Goal: Task Accomplishment & Management: Manage account settings

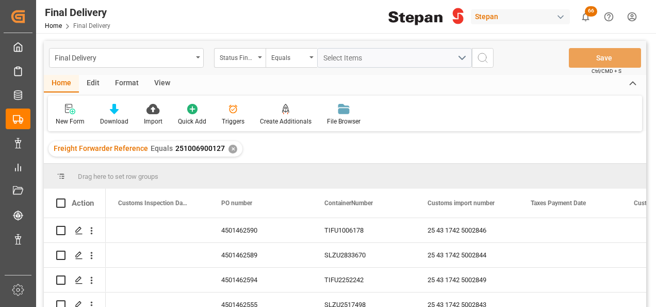
click at [229, 149] on div "✕" at bounding box center [233, 148] width 9 height 9
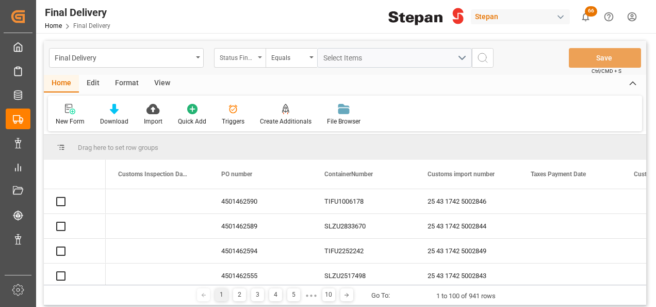
click at [259, 54] on div "Status Final Delivery" at bounding box center [240, 58] width 52 height 20
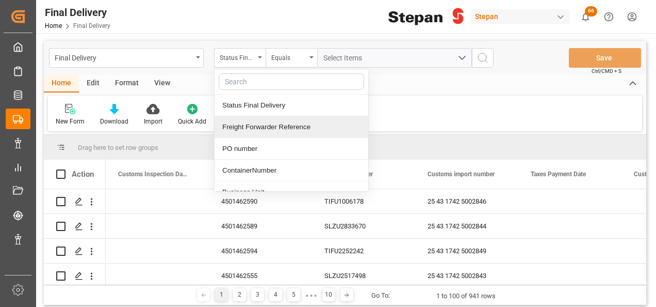
click at [250, 127] on div "Freight Forwarder Reference" at bounding box center [292, 127] width 154 height 22
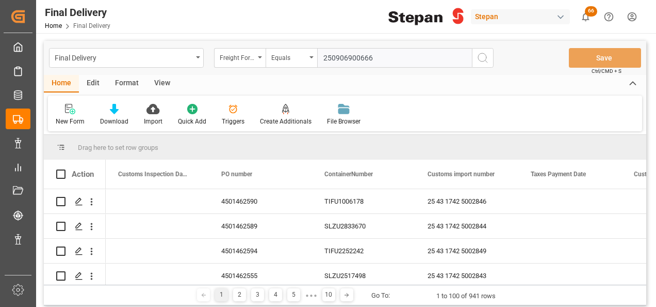
type input "250906900666"
click at [482, 54] on icon "search button" at bounding box center [483, 58] width 12 height 12
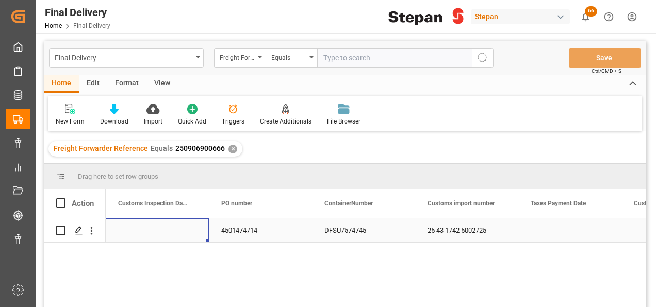
click at [145, 230] on div "Press SPACE to select this row." at bounding box center [157, 230] width 103 height 24
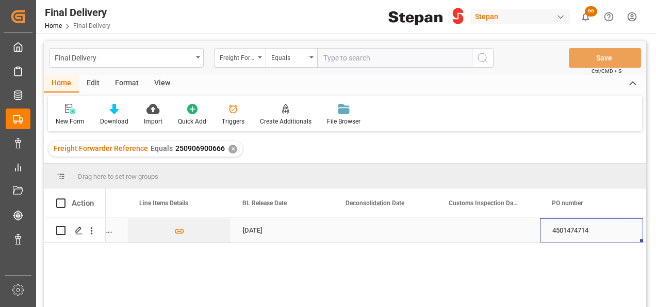
scroll to position [0, 288]
click at [488, 237] on div "Press SPACE to select this row." at bounding box center [488, 230] width 103 height 24
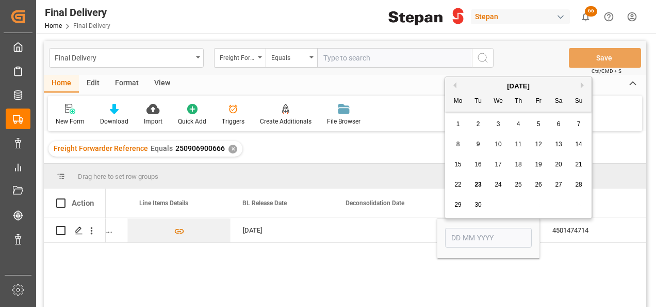
click at [478, 185] on span "23" at bounding box center [478, 184] width 7 height 7
type input "23-09-2025"
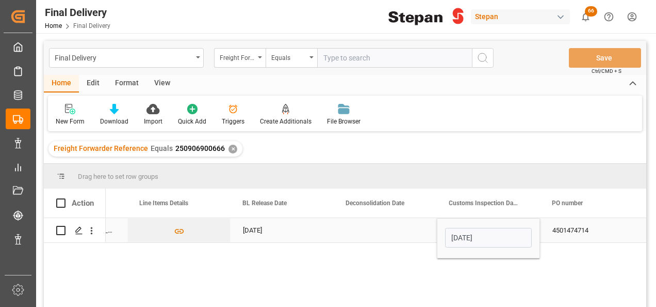
click at [399, 235] on div "Press SPACE to select this row." at bounding box center [385, 230] width 103 height 24
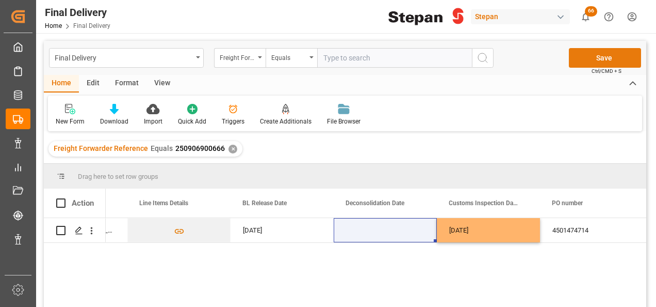
click at [596, 56] on button "Save" at bounding box center [605, 58] width 72 height 20
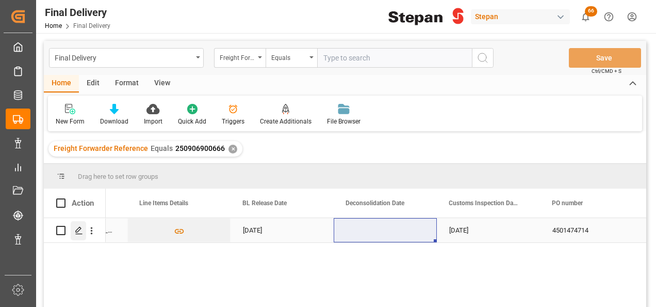
click at [75, 229] on icon "Press SPACE to select this row." at bounding box center [79, 230] width 8 height 8
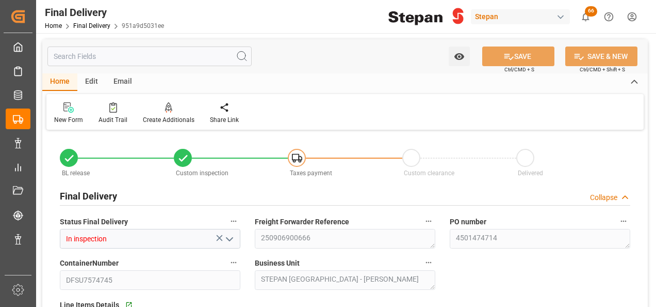
type input "19-09-2025"
type input "23-09-2025"
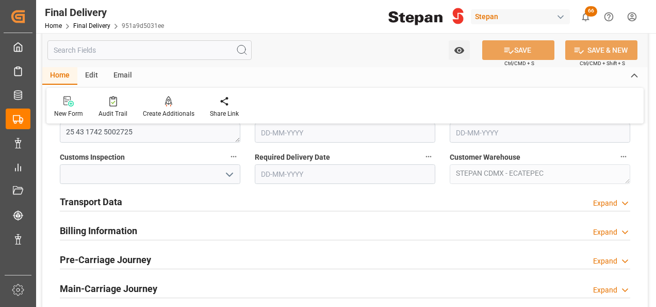
scroll to position [361, 0]
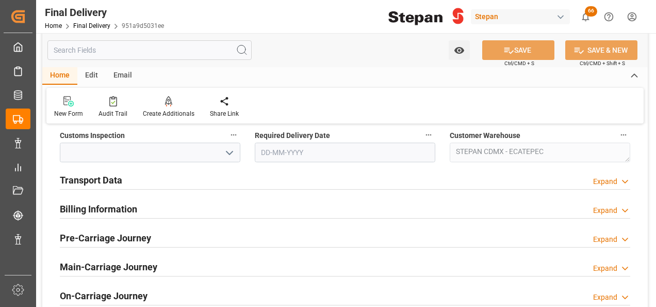
click at [86, 209] on h2 "Billing Information" at bounding box center [98, 209] width 77 height 14
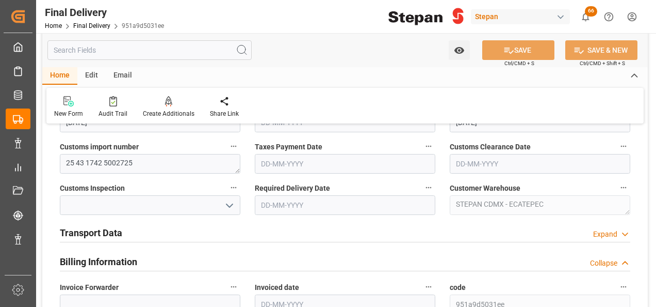
scroll to position [310, 0]
click at [88, 231] on h2 "Transport Data" at bounding box center [91, 231] width 62 height 14
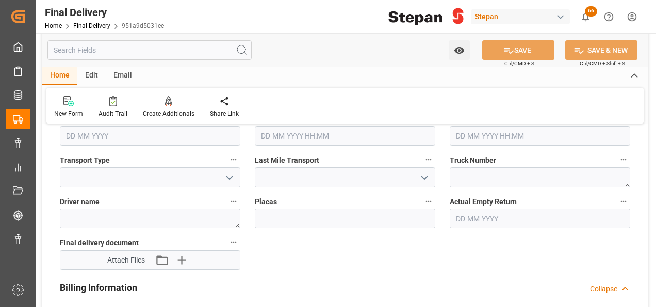
scroll to position [464, 0]
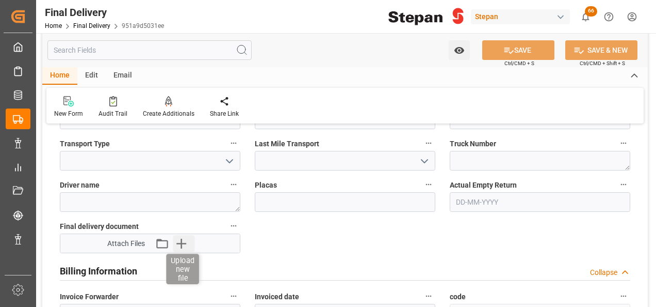
click at [185, 238] on icon "button" at bounding box center [181, 243] width 17 height 17
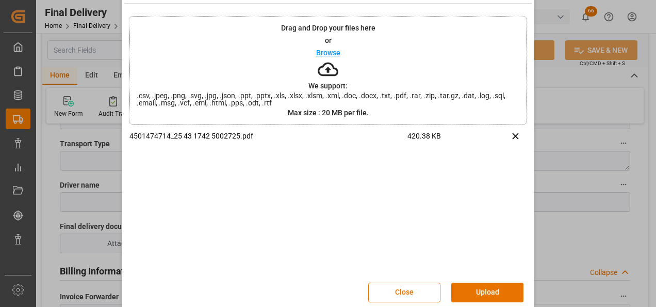
scroll to position [41, 0]
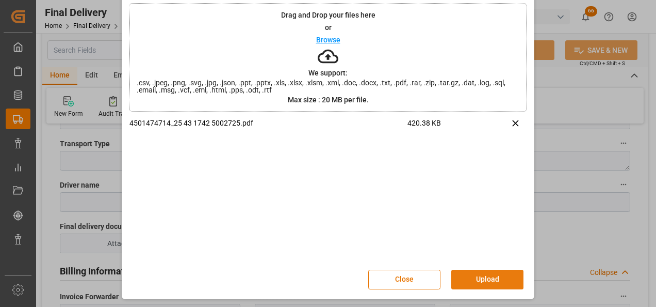
click at [483, 278] on button "Upload" at bounding box center [487, 279] width 72 height 20
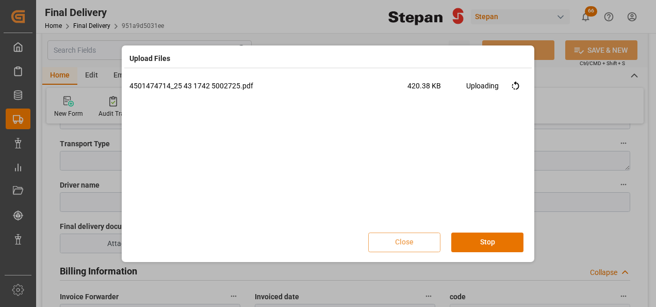
scroll to position [0, 0]
drag, startPoint x: 482, startPoint y: 239, endPoint x: 457, endPoint y: 240, distance: 24.8
click at [482, 239] on button "Done" at bounding box center [487, 242] width 72 height 20
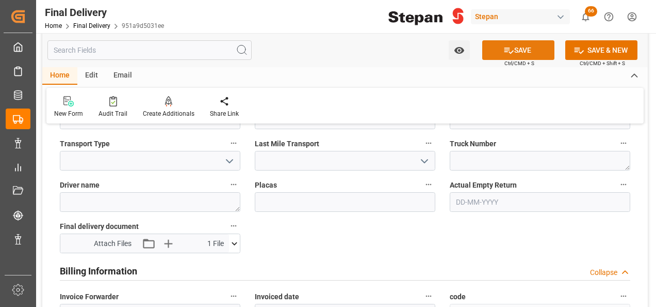
click at [518, 50] on button "SAVE" at bounding box center [518, 50] width 72 height 20
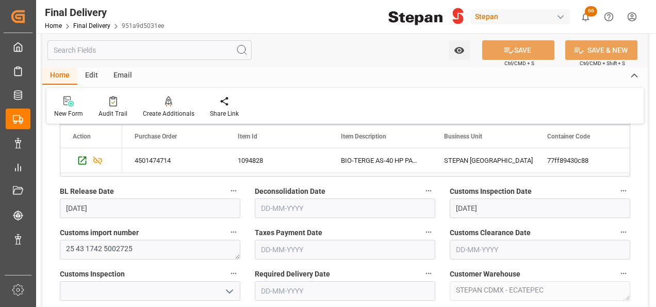
scroll to position [258, 0]
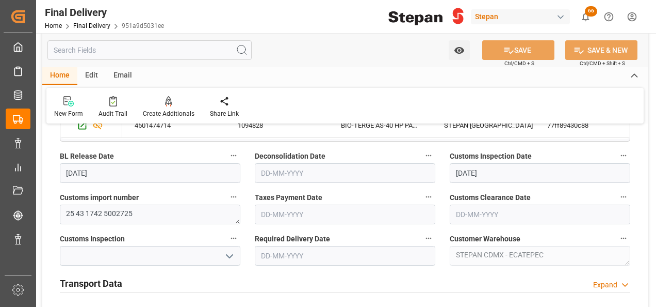
click at [295, 219] on input "text" at bounding box center [345, 214] width 181 height 20
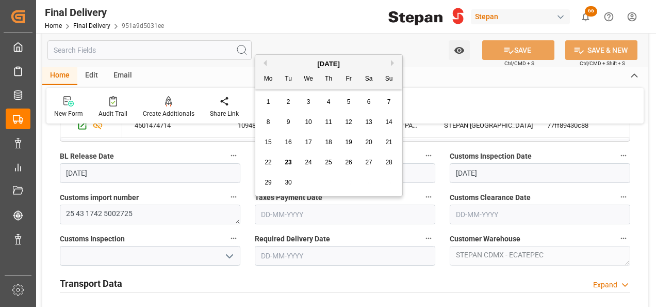
click at [297, 59] on div "September 2025" at bounding box center [328, 64] width 147 height 10
click at [288, 165] on span "23" at bounding box center [288, 161] width 7 height 7
type input "23-09-2025"
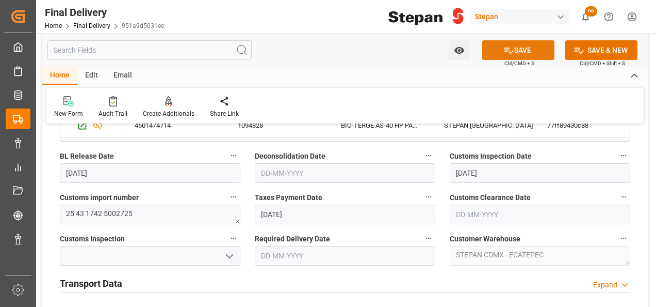
click at [510, 50] on icon at bounding box center [509, 50] width 11 height 11
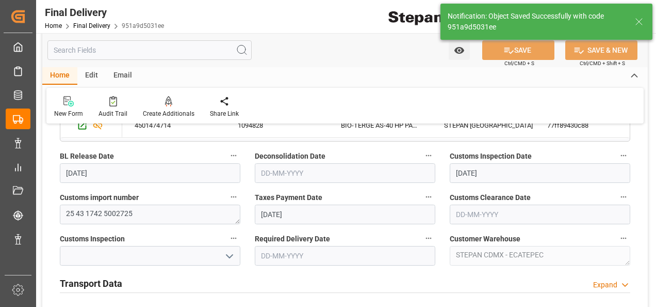
type input "Taxes paid"
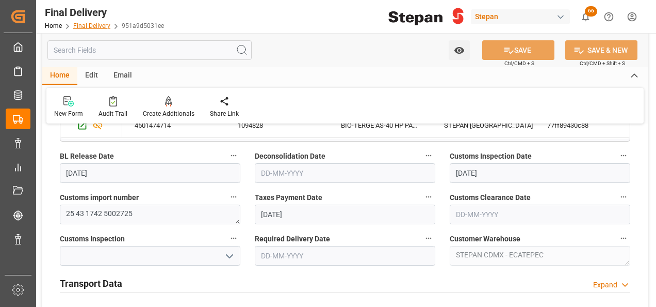
click at [88, 25] on link "Final Delivery" at bounding box center [91, 25] width 37 height 7
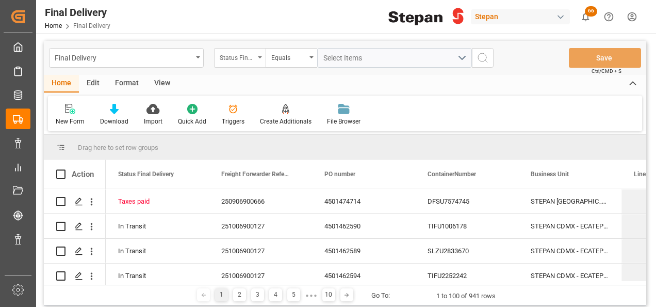
click at [259, 56] on icon "open menu" at bounding box center [260, 57] width 4 height 2
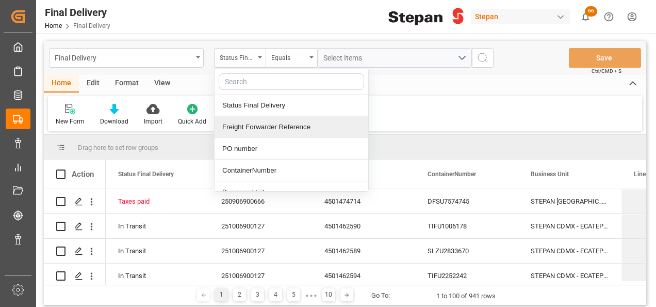
click at [255, 126] on div "Freight Forwarder Reference" at bounding box center [292, 127] width 154 height 22
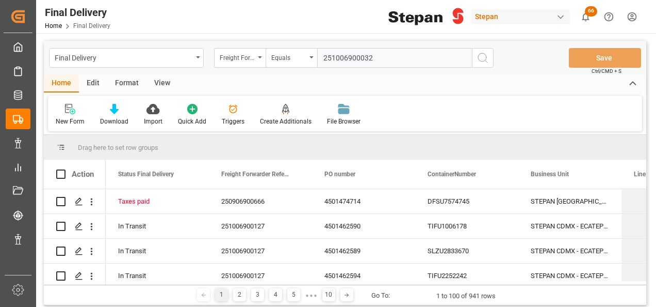
type input "251006900032"
click at [483, 56] on icon "search button" at bounding box center [483, 58] width 12 height 12
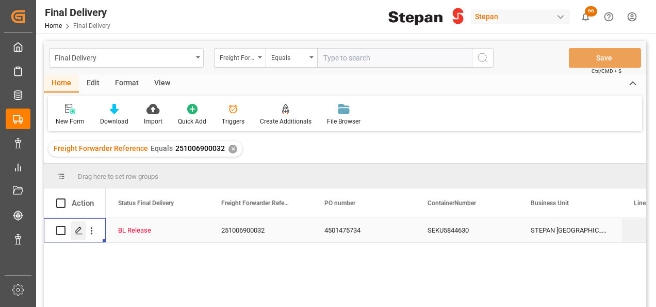
click at [77, 231] on polygon "Press SPACE to select this row." at bounding box center [78, 229] width 5 height 5
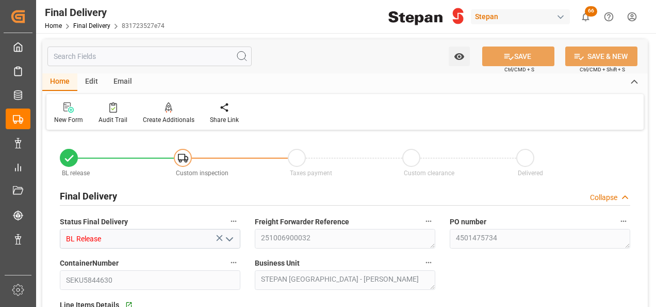
type input "19-09-2025"
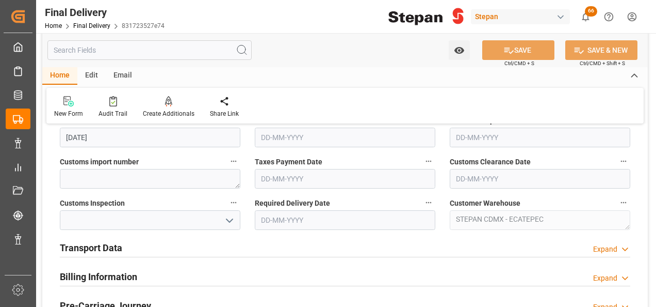
scroll to position [310, 0]
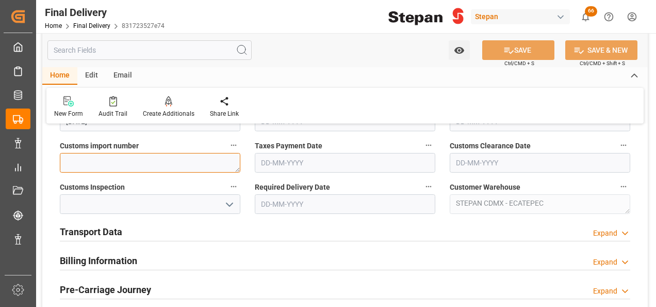
click at [82, 164] on textarea at bounding box center [150, 163] width 181 height 20
paste textarea "25 16 1742 5004455"
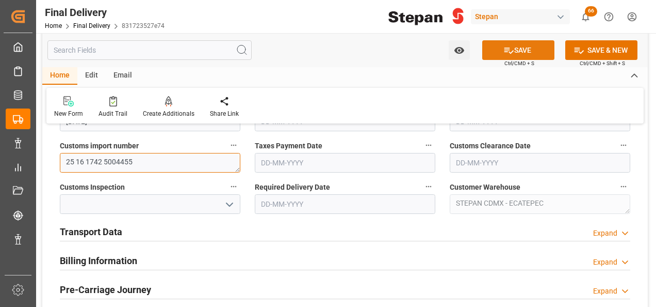
type textarea "25 16 1742 5004455"
click at [525, 51] on button "SAVE" at bounding box center [518, 50] width 72 height 20
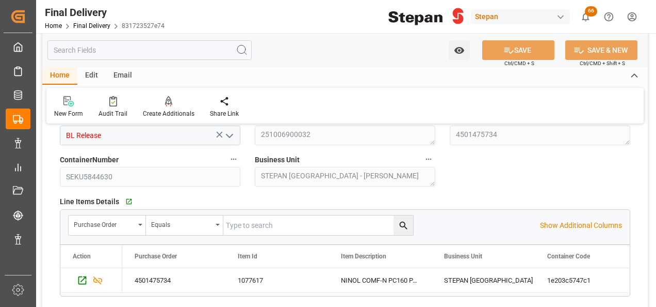
scroll to position [0, 0]
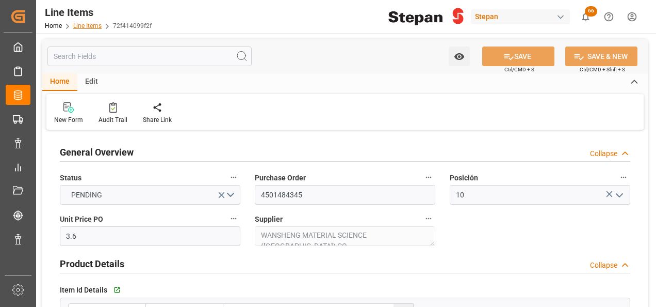
click at [90, 24] on link "Line Items" at bounding box center [87, 25] width 28 height 7
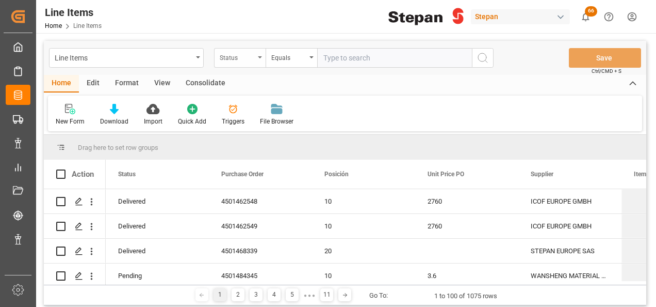
click at [255, 59] on div "Status" at bounding box center [240, 58] width 52 height 20
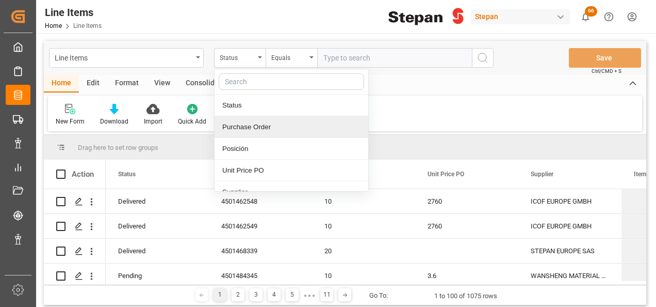
click at [232, 125] on div "Purchase Order" at bounding box center [292, 127] width 154 height 22
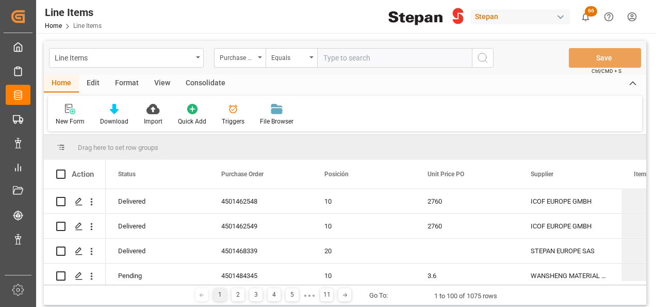
click at [337, 59] on input "text" at bounding box center [394, 58] width 155 height 20
paste input "4501474714"
type input "4501474714"
click at [480, 54] on icon "search button" at bounding box center [483, 58] width 12 height 12
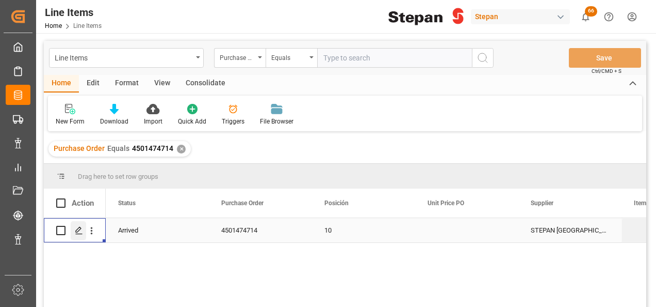
click at [77, 230] on icon "Press SPACE to select this row." at bounding box center [79, 230] width 8 height 8
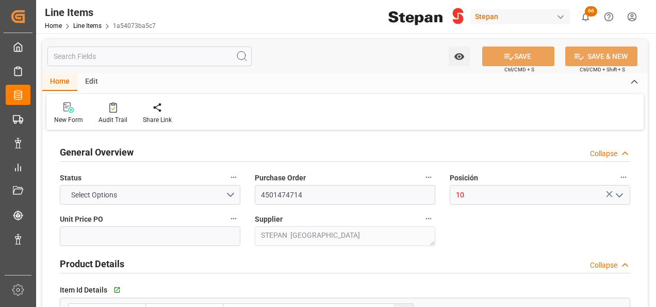
type input "12161900"
type input "25"
type input "25000"
type input "26455"
type input "31060.57"
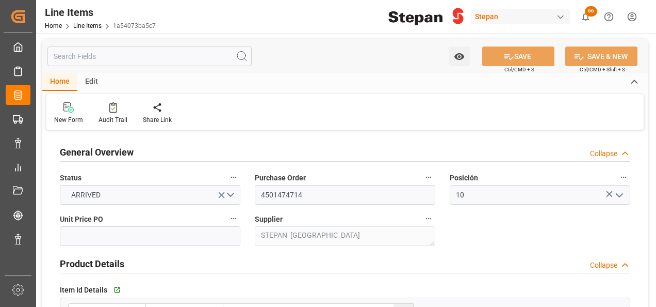
type input "[DATE]"
type input "[DATE] 06:28"
type input "[DATE] 19:33"
type input "[DATE]"
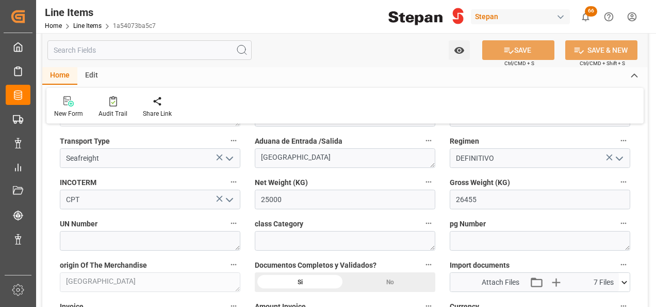
scroll to position [516, 0]
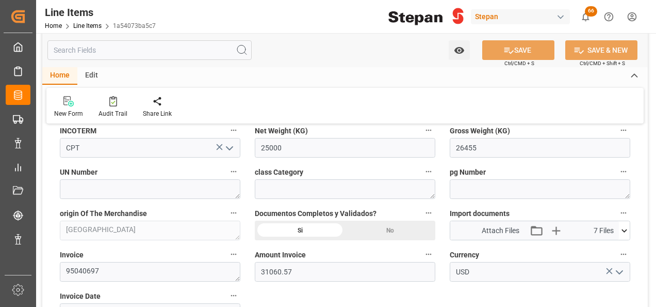
click at [622, 225] on icon at bounding box center [624, 230] width 11 height 11
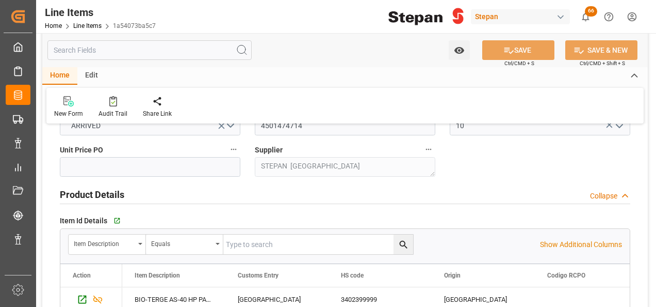
scroll to position [52, 0]
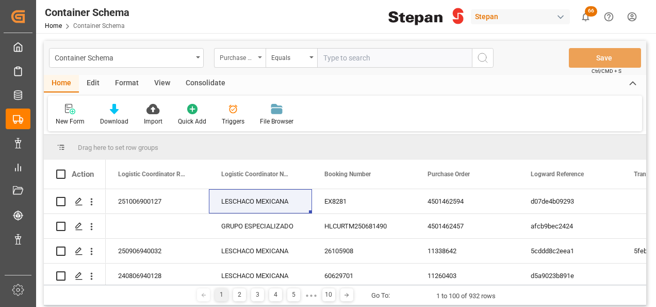
click at [261, 58] on icon "open menu" at bounding box center [260, 57] width 4 height 2
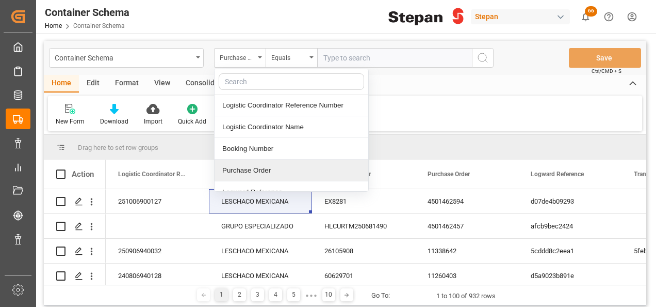
click at [239, 170] on div "Purchase Order" at bounding box center [292, 170] width 154 height 22
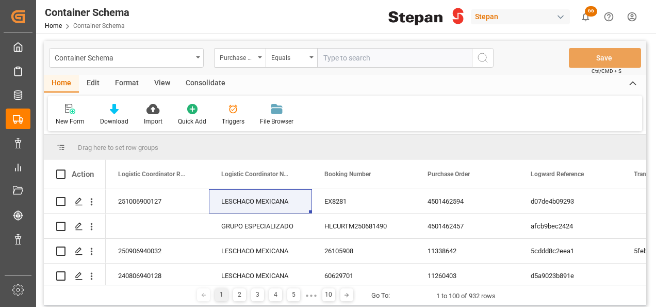
click at [360, 60] on input "text" at bounding box center [394, 58] width 155 height 20
paste input "4501475734"
type input "4501475734"
click at [481, 54] on icon "search button" at bounding box center [483, 58] width 12 height 12
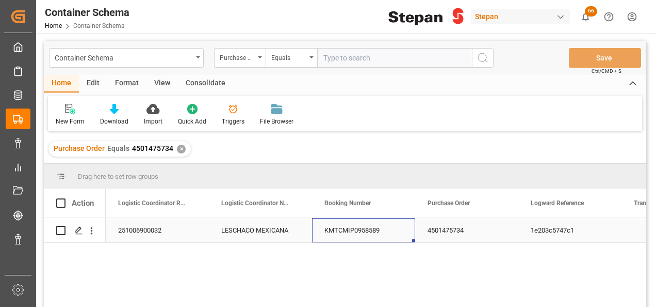
click at [346, 230] on div "KMTCMIP0958589" at bounding box center [363, 230] width 103 height 24
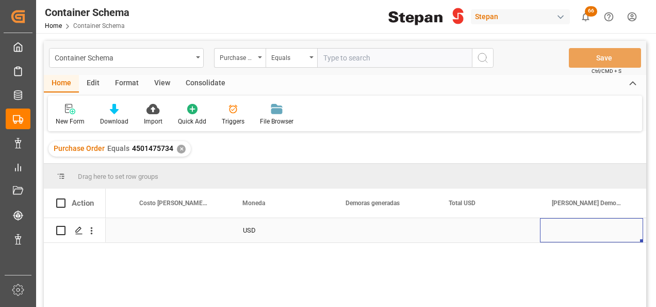
scroll to position [0, 1424]
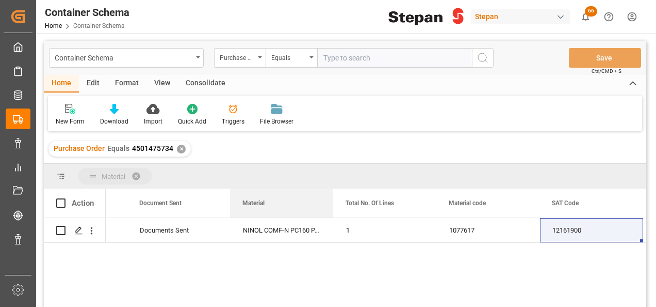
drag, startPoint x: 461, startPoint y: 205, endPoint x: 181, endPoint y: 175, distance: 281.2
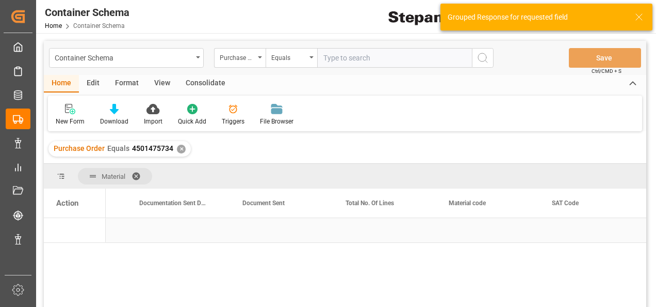
click at [182, 231] on div "Press SPACE to select this row." at bounding box center [178, 230] width 103 height 24
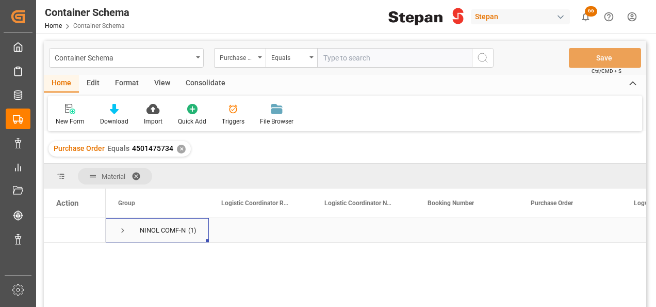
click at [120, 230] on span "Press SPACE to select this row." at bounding box center [122, 229] width 9 height 9
click at [164, 230] on div "NINOL COMF-N PC160 PA39 625k" at bounding box center [163, 230] width 47 height 24
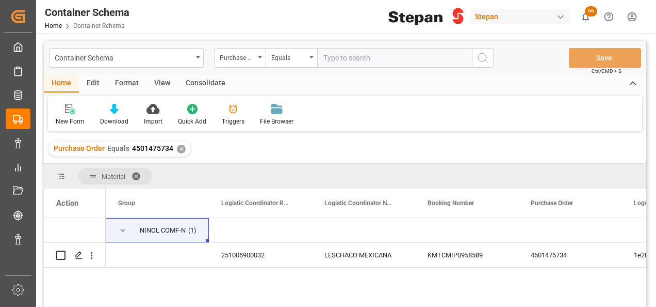
click at [180, 146] on div "✕" at bounding box center [181, 148] width 9 height 9
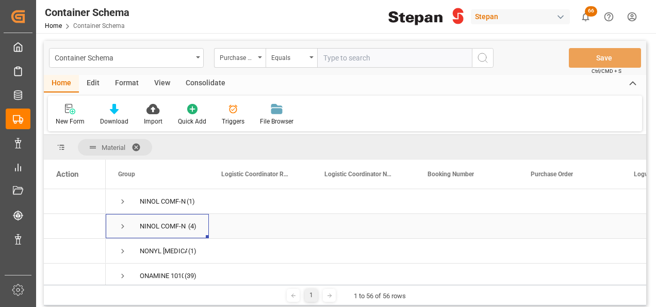
click at [119, 226] on span "Press SPACE to select this row." at bounding box center [122, 225] width 9 height 9
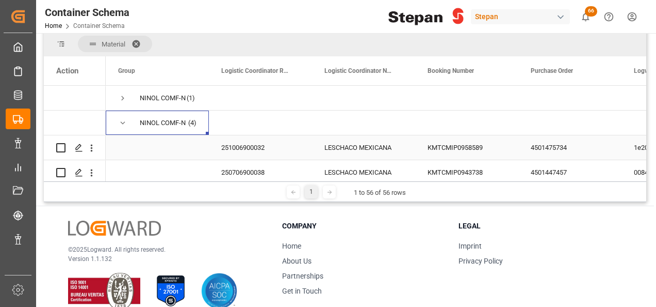
click at [252, 147] on div "251006900032" at bounding box center [260, 147] width 103 height 24
click at [245, 168] on div "250706900038" at bounding box center [260, 172] width 103 height 24
